Goal: Information Seeking & Learning: Learn about a topic

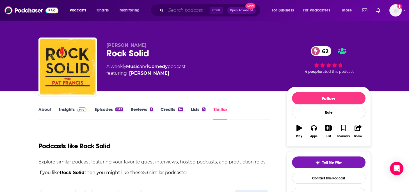
click at [177, 9] on input "Search podcasts, credits, & more..." at bounding box center [188, 10] width 44 height 9
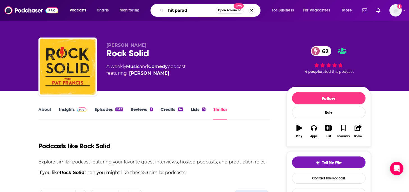
type input "hit parade"
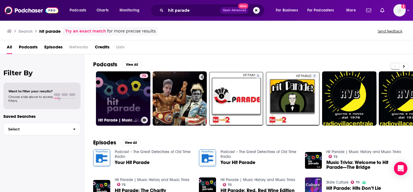
click at [125, 98] on link "73 Hit Parade | Music History and Music Trivia" at bounding box center [123, 99] width 54 height 54
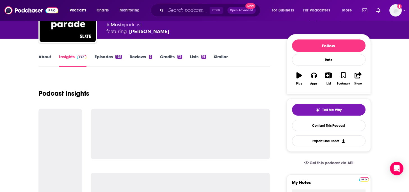
scroll to position [56, 0]
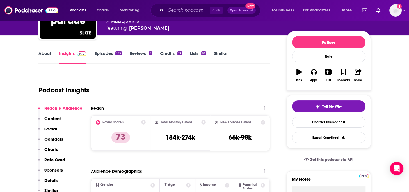
click at [108, 52] on link "Episodes 195" at bounding box center [107, 57] width 27 height 13
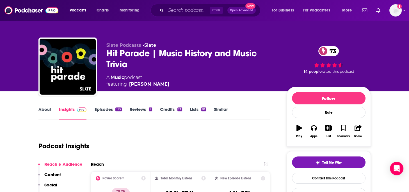
click at [45, 109] on link "About" at bounding box center [44, 113] width 13 height 13
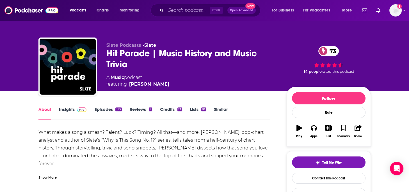
click at [69, 109] on link "Insights" at bounding box center [73, 113] width 28 height 13
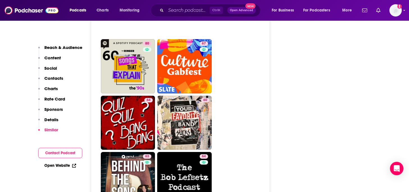
scroll to position [1879, 0]
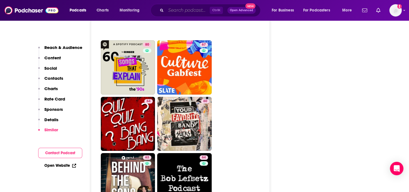
click at [181, 7] on input "Search podcasts, credits, & more..." at bounding box center [188, 10] width 44 height 9
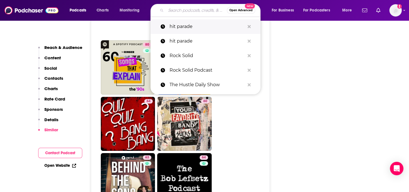
click at [185, 27] on p "hit parade" at bounding box center [206, 26] width 75 height 15
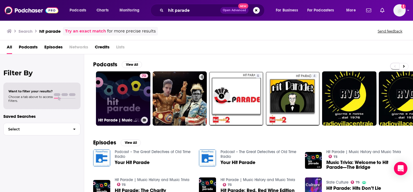
click at [112, 91] on link "73 Hit Parade | Music History and Music Trivia" at bounding box center [123, 99] width 54 height 54
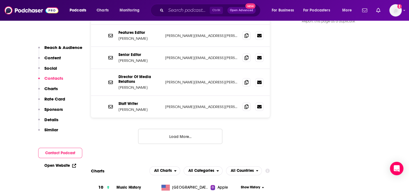
scroll to position [589, 0]
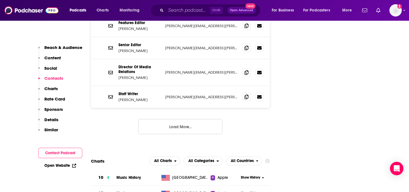
click at [191, 119] on button "Load More..." at bounding box center [180, 126] width 84 height 15
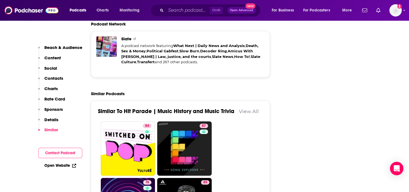
scroll to position [1431, 0]
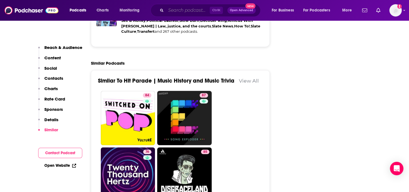
click at [178, 9] on input "Search podcasts, credits, & more..." at bounding box center [188, 10] width 44 height 9
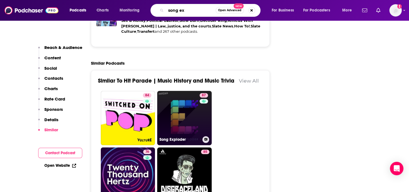
type input "song ex"
click at [185, 91] on link "87 Song Exploder" at bounding box center [184, 118] width 54 height 54
type input "[URL][DOMAIN_NAME]"
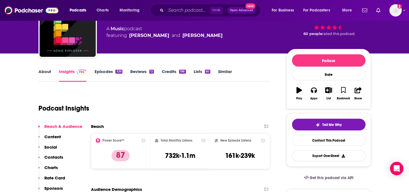
scroll to position [28, 0]
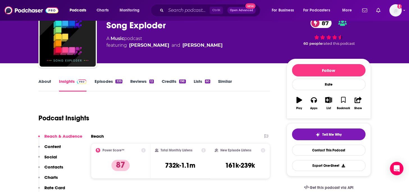
click at [45, 81] on link "About" at bounding box center [44, 85] width 13 height 13
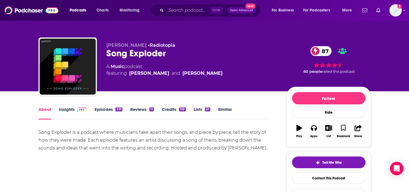
click at [65, 108] on link "Insights" at bounding box center [73, 113] width 28 height 13
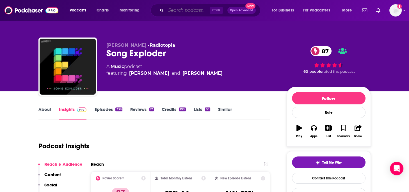
click at [185, 9] on input "Search podcasts, credits, & more..." at bounding box center [188, 10] width 44 height 9
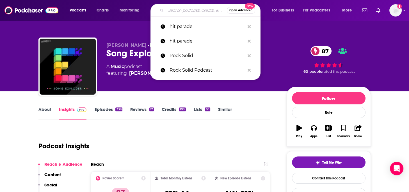
paste input "[PERSON_NAME] Show"
type input "[PERSON_NAME] Show"
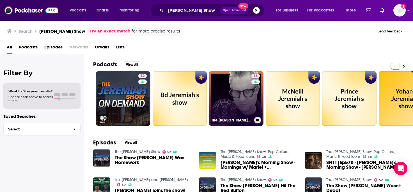
click at [239, 92] on link "38 The [PERSON_NAME] Show: Pop Culture, Music & Food Icons" at bounding box center [236, 99] width 54 height 54
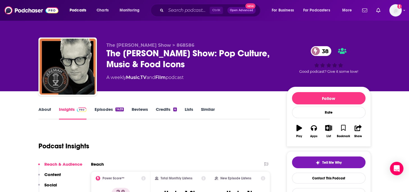
click at [43, 109] on link "About" at bounding box center [44, 113] width 13 height 13
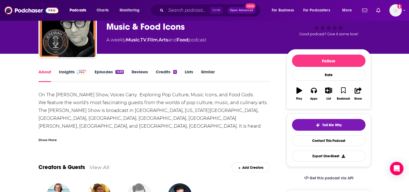
scroll to position [28, 0]
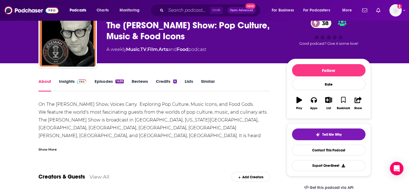
click at [108, 81] on link "Episodes 1439" at bounding box center [108, 85] width 29 height 13
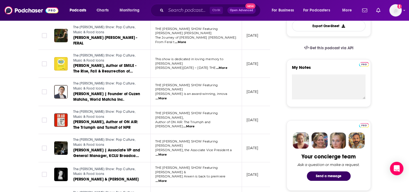
scroll to position [168, 0]
click at [167, 153] on span "...More" at bounding box center [160, 155] width 11 height 4
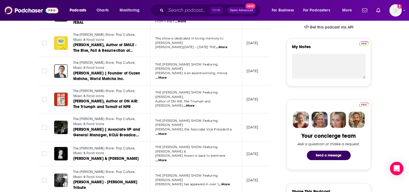
scroll to position [224, 0]
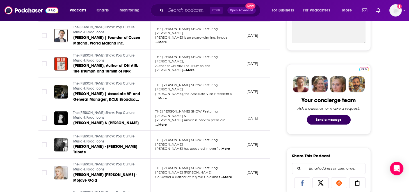
click at [229, 147] on span "...More" at bounding box center [224, 149] width 11 height 4
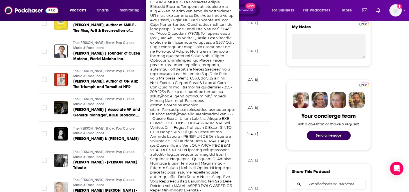
scroll to position [196, 0]
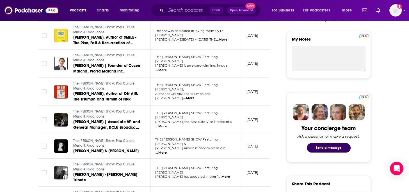
click at [265, 41] on td "[DATE]" at bounding box center [260, 36] width 36 height 28
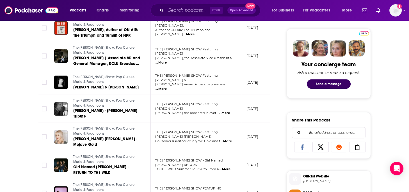
scroll to position [309, 0]
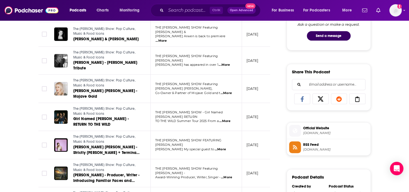
click at [228, 119] on span "...More" at bounding box center [224, 121] width 11 height 4
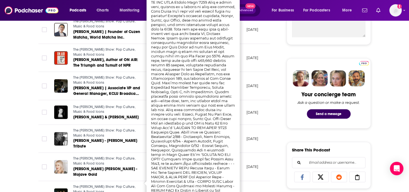
scroll to position [196, 0]
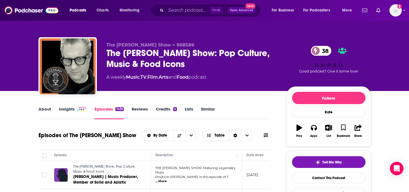
scroll to position [0, 0]
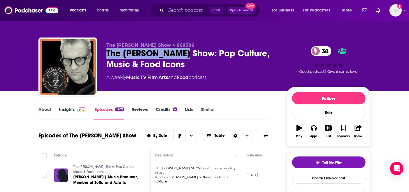
drag, startPoint x: 108, startPoint y: 54, endPoint x: 183, endPoint y: 55, distance: 75.5
click at [185, 55] on div "The [PERSON_NAME] Show: Pop Culture, Music & Food Icons 38" at bounding box center [191, 59] width 171 height 22
copy h2 "The [PERSON_NAME] Show"
click at [68, 109] on link "Insights" at bounding box center [73, 113] width 28 height 13
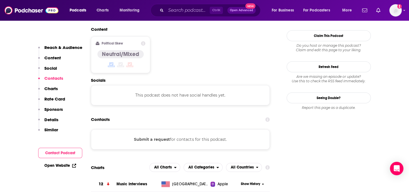
scroll to position [449, 0]
